Goal: Find specific page/section: Find specific page/section

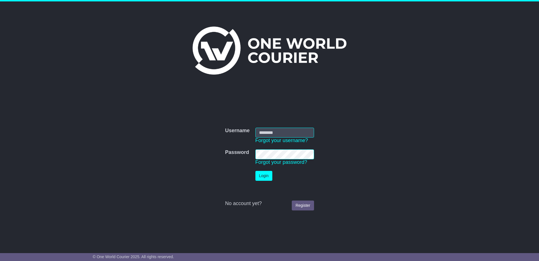
type input "**********"
click at [266, 176] on button "Login" at bounding box center [263, 176] width 17 height 10
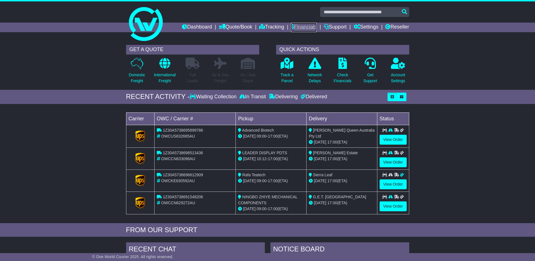
click at [299, 23] on link "Financials" at bounding box center [304, 28] width 26 height 10
